Goal: Check status: Check status

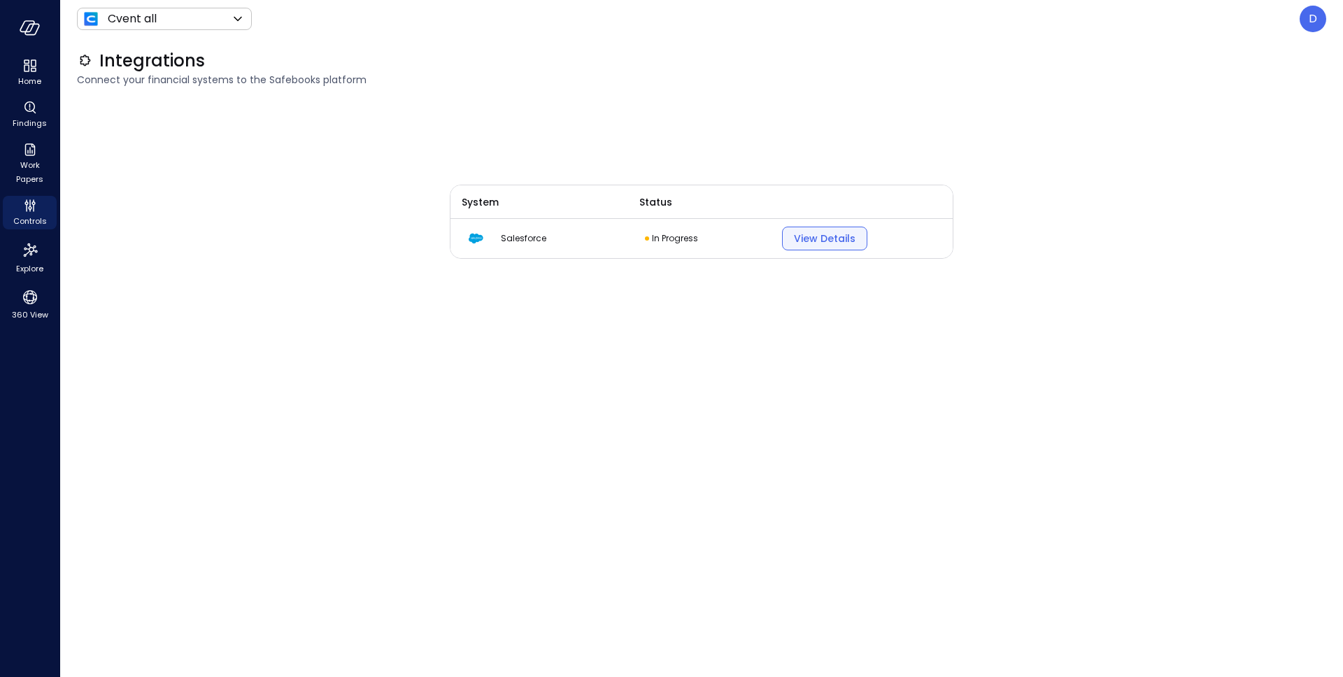
click at [816, 248] on button "View Details" at bounding box center [824, 239] width 85 height 24
drag, startPoint x: 648, startPoint y: 237, endPoint x: 706, endPoint y: 237, distance: 58.7
click at [706, 237] on div "In Progress" at bounding box center [697, 238] width 104 height 14
drag, startPoint x: 706, startPoint y: 237, endPoint x: 648, endPoint y: 237, distance: 58.7
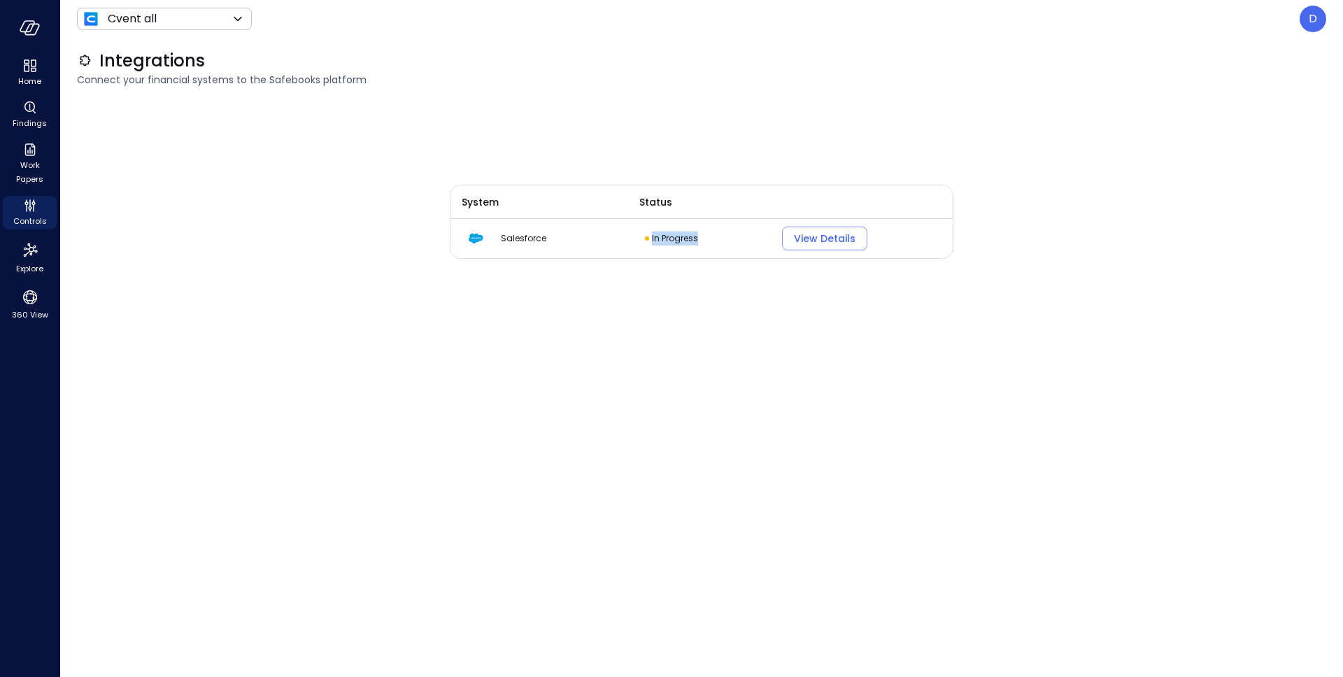
click at [648, 237] on div "In Progress" at bounding box center [697, 238] width 104 height 14
drag, startPoint x: 597, startPoint y: 239, endPoint x: 491, endPoint y: 239, distance: 105.6
click at [491, 239] on div "Salesforce" at bounding box center [539, 238] width 144 height 17
